Goal: Navigation & Orientation: Find specific page/section

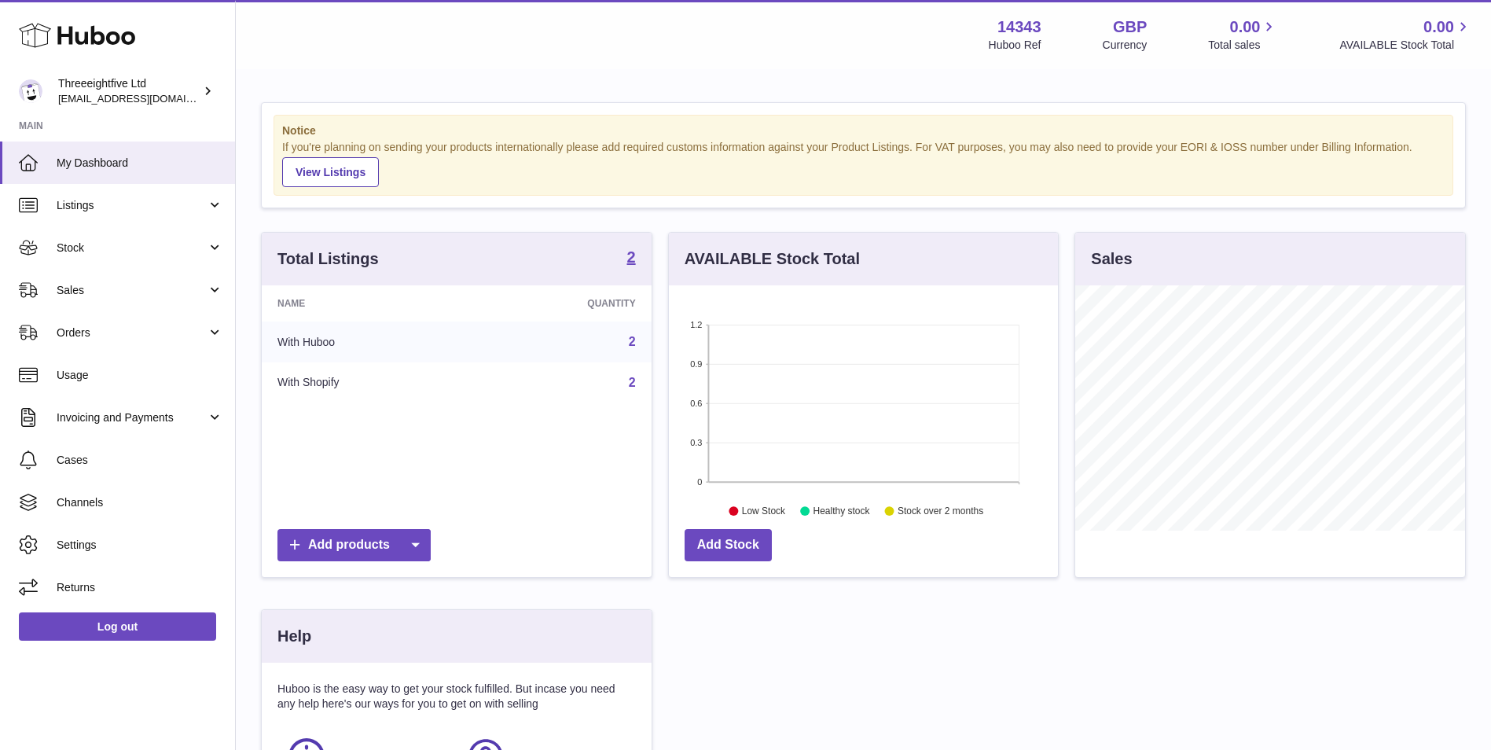
scroll to position [245, 389]
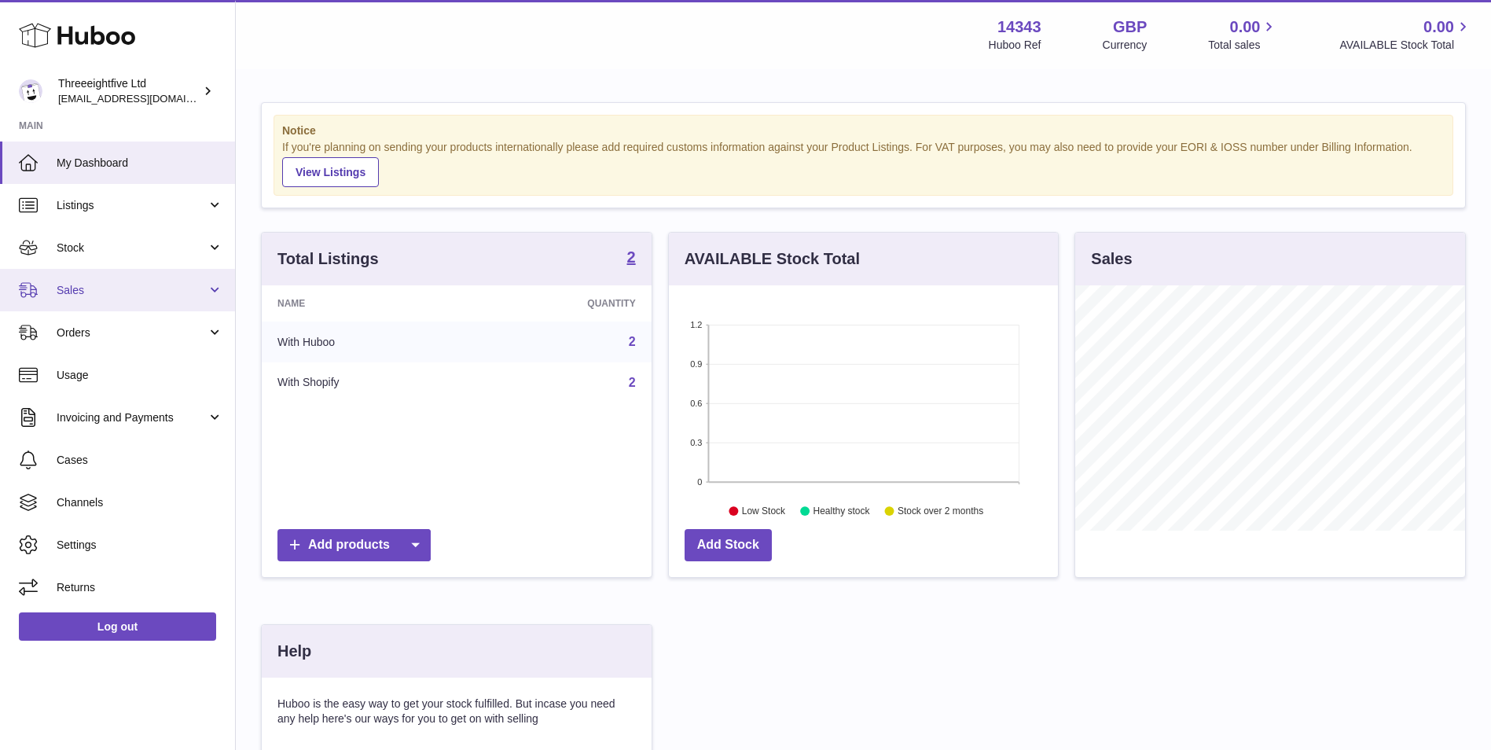
click at [130, 293] on span "Sales" at bounding box center [132, 290] width 150 height 15
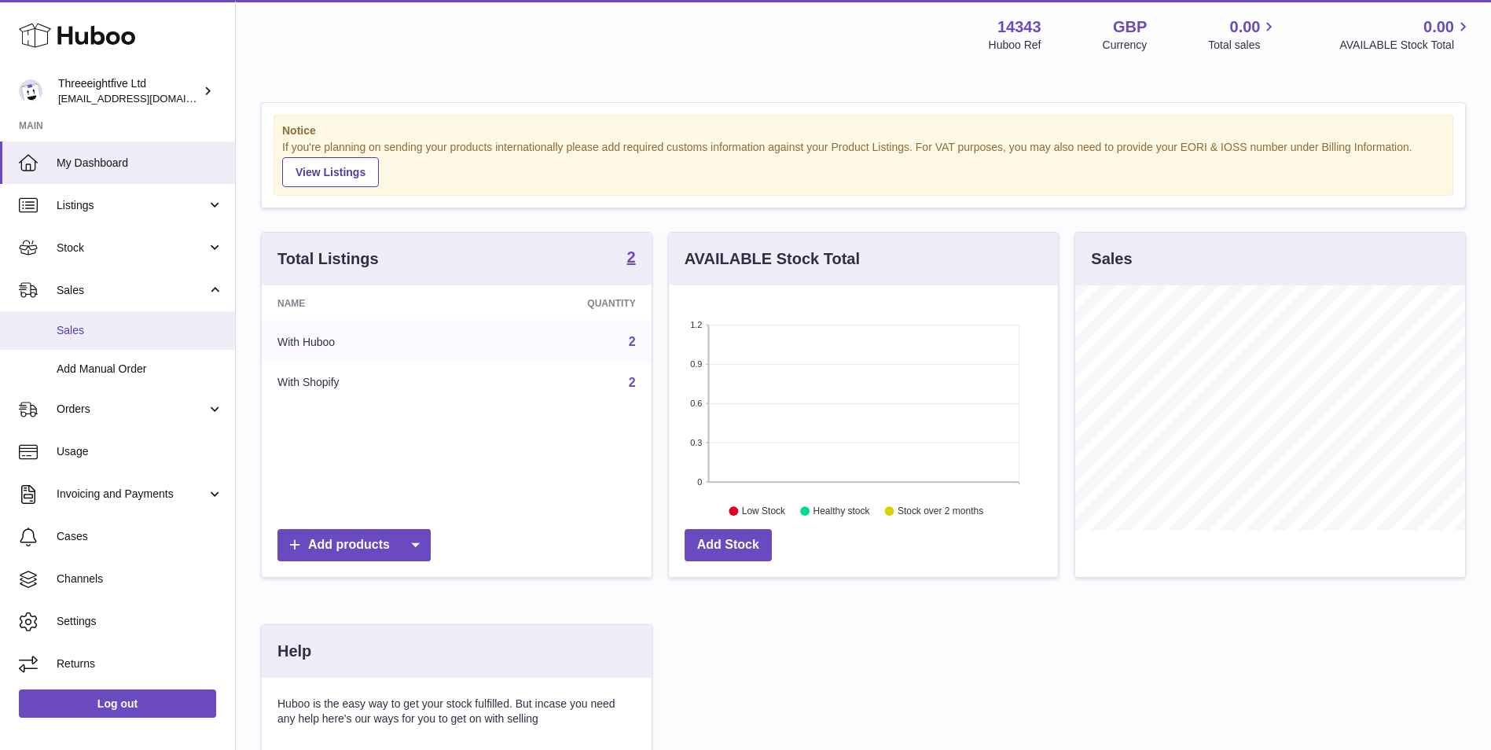
click at [127, 330] on span "Sales" at bounding box center [140, 330] width 167 height 15
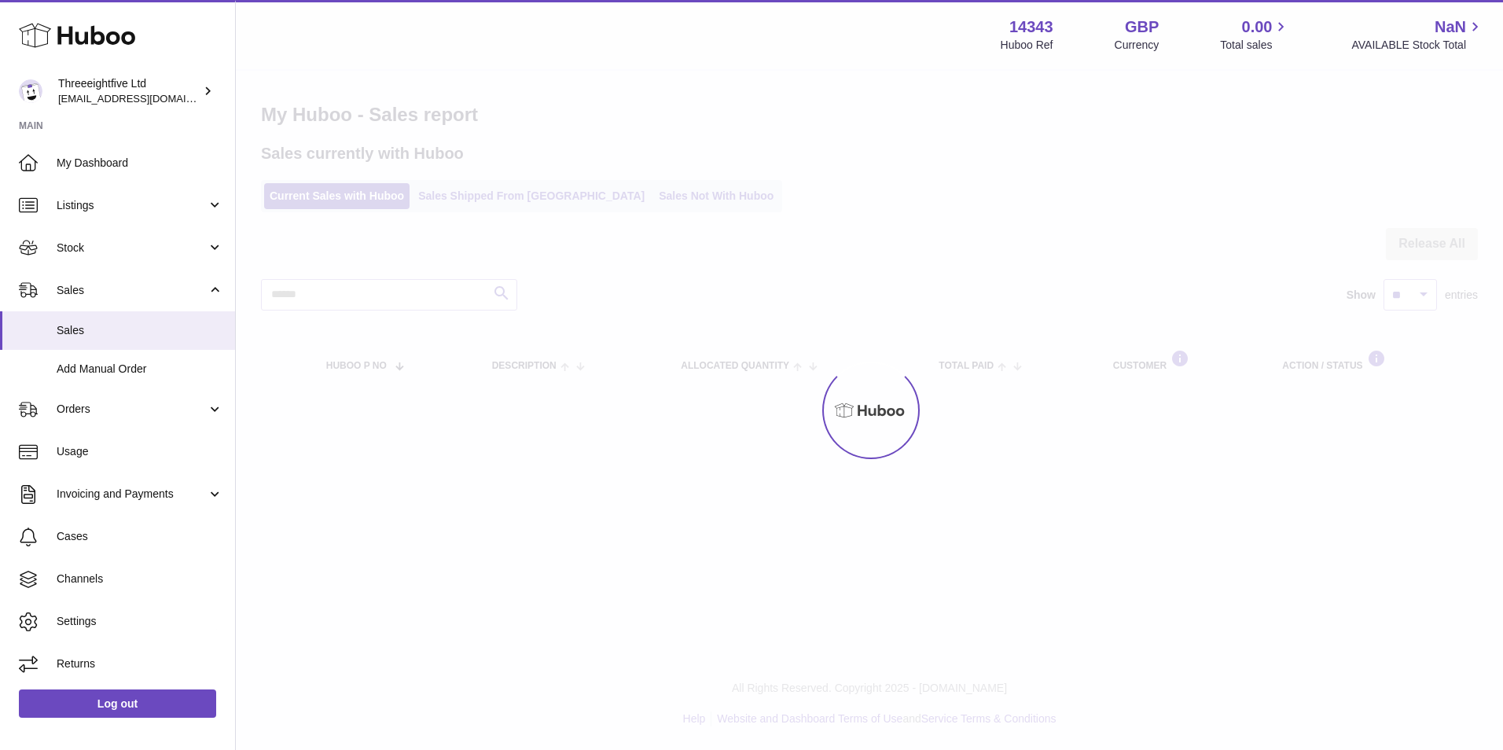
click at [630, 192] on div "Menu Huboo 14343 Huboo Ref GBP Currency 0.00 Total sales NaN AVAILABLE Stock To…" at bounding box center [869, 213] width 1267 height 426
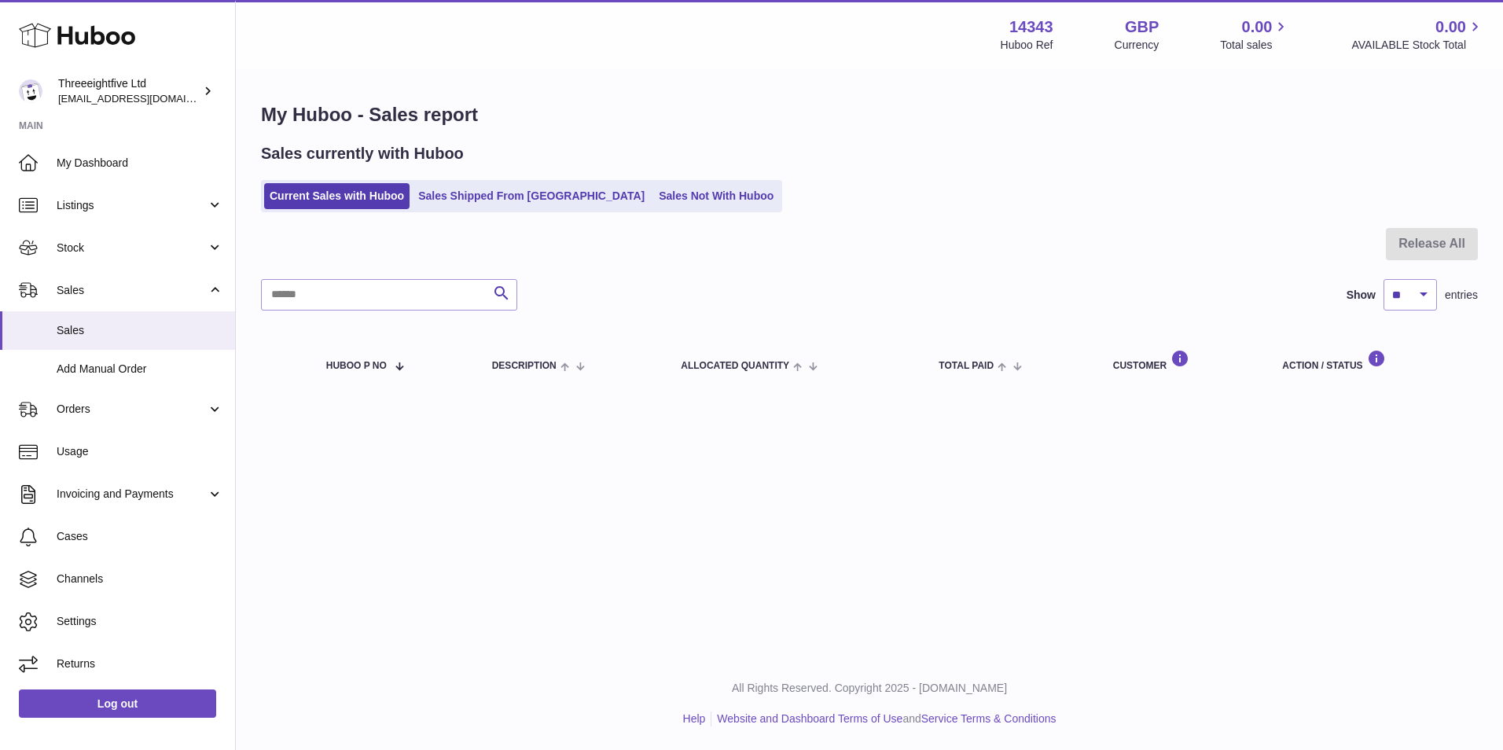
click at [653, 192] on link "Sales Not With Huboo" at bounding box center [716, 196] width 126 height 26
